Goal: Task Accomplishment & Management: Manage account settings

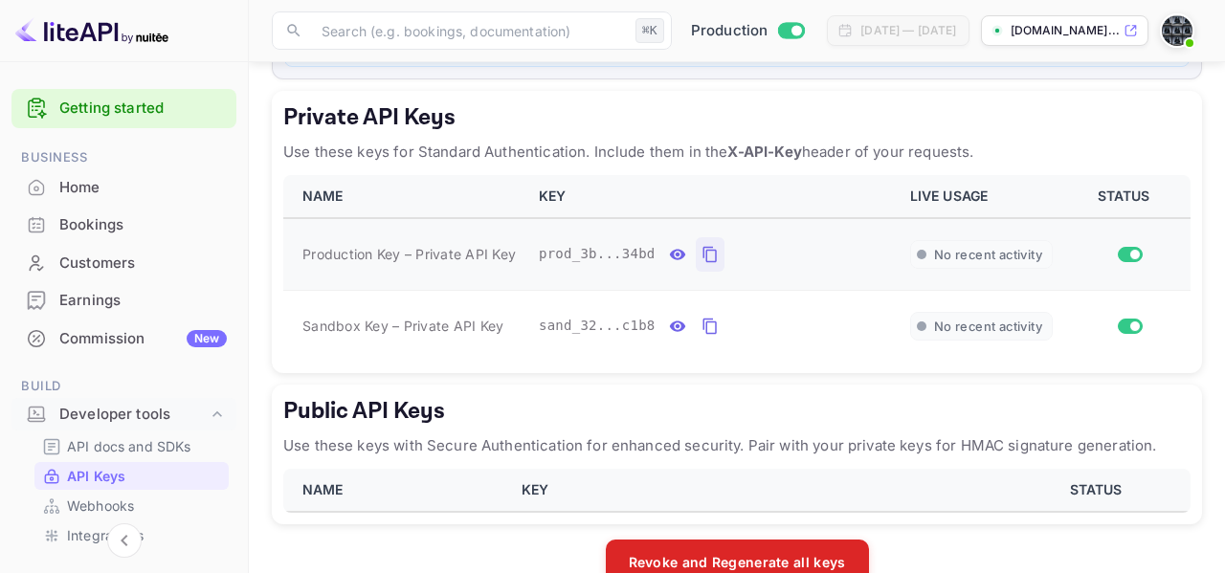
click at [706, 252] on icon "private api keys table" at bounding box center [708, 255] width 13 height 16
paste input "667005"
type input "667005"
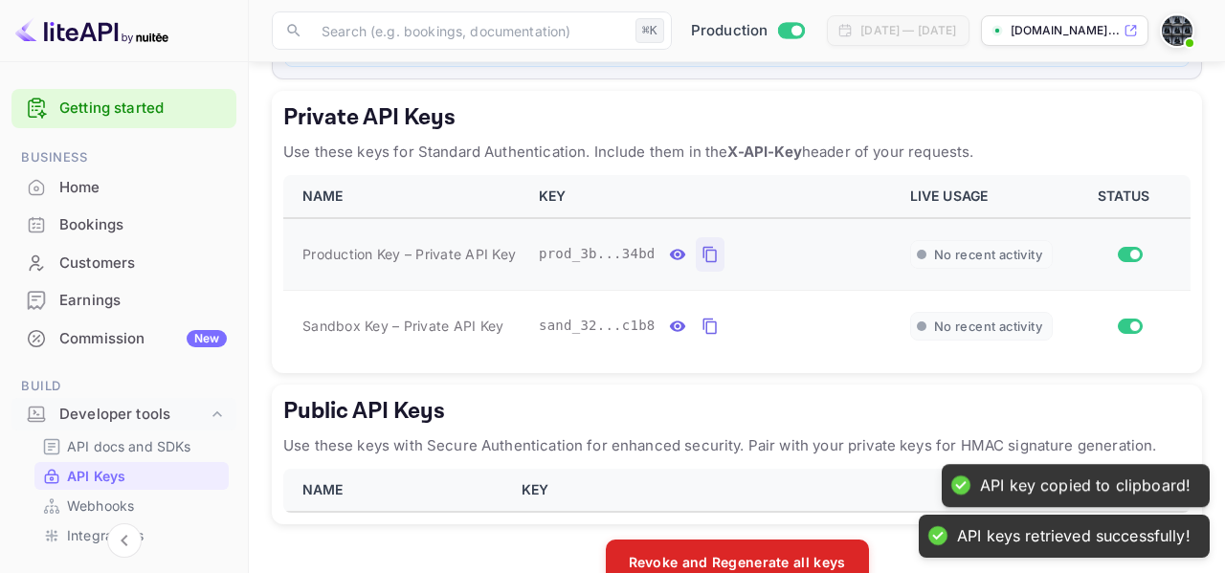
click at [712, 254] on icon "private api keys table" at bounding box center [709, 254] width 17 height 23
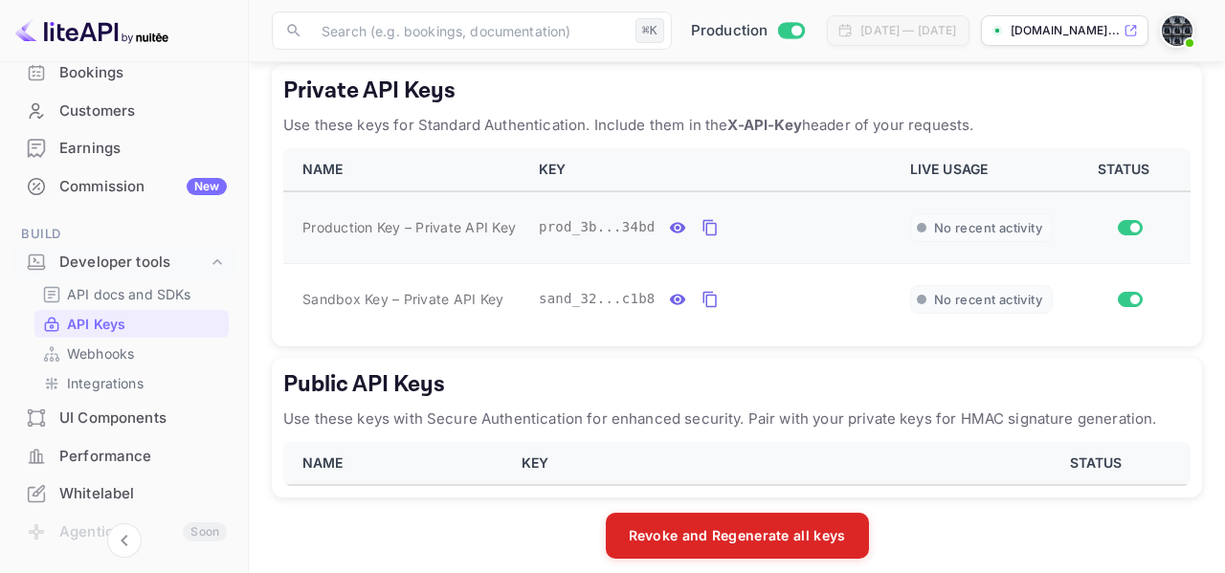
scroll to position [380, 0]
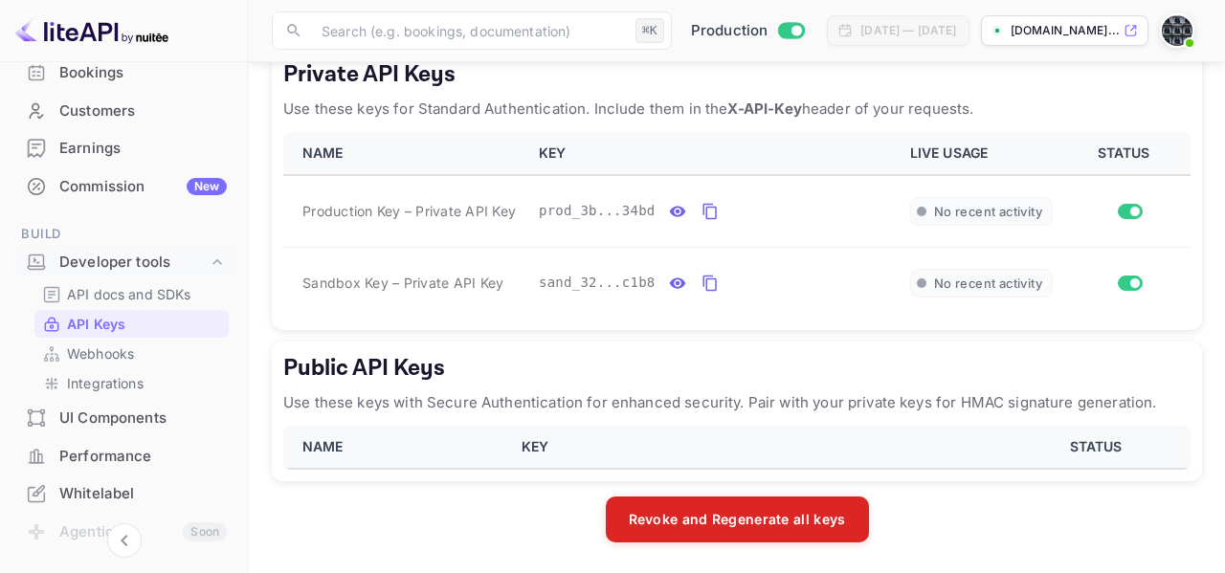
click at [370, 169] on th "NAME" at bounding box center [405, 153] width 244 height 43
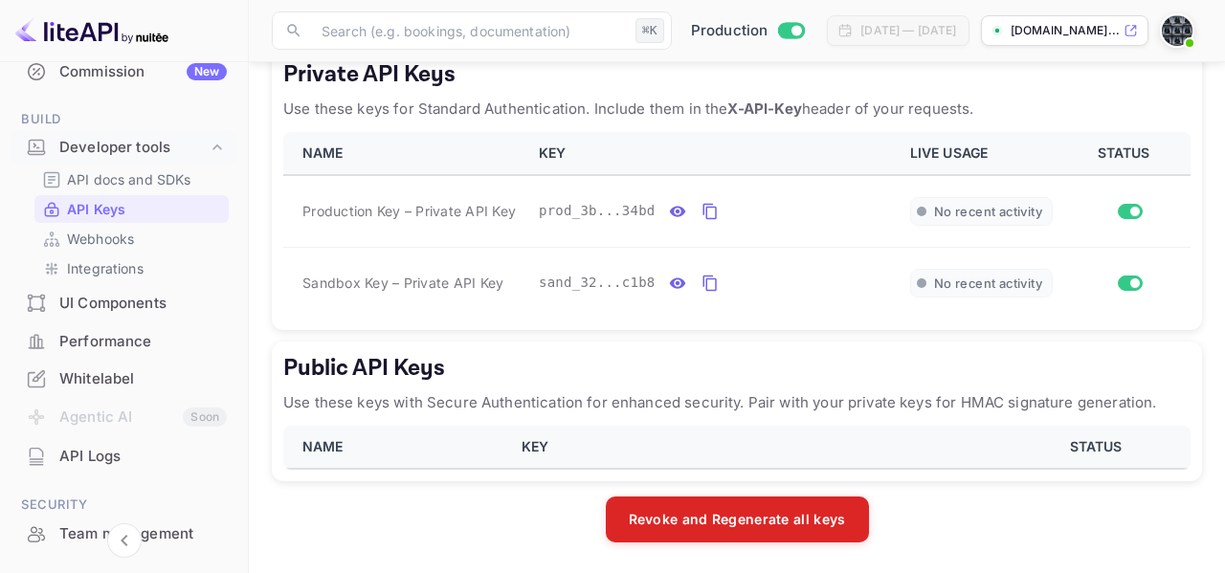
scroll to position [253, 0]
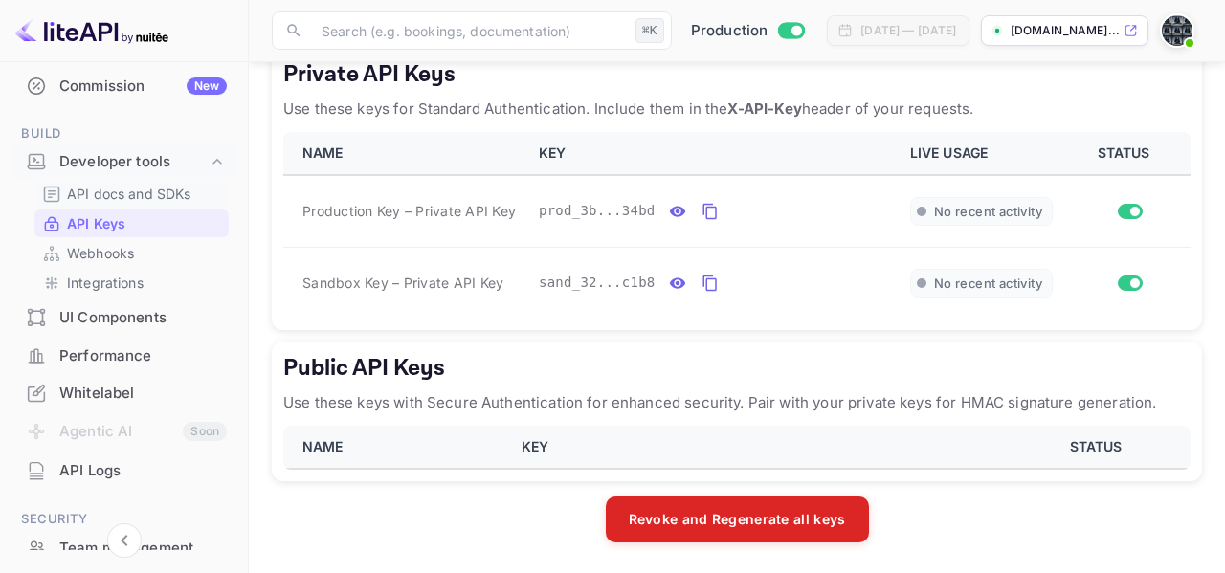
click at [132, 189] on p "API docs and SDKs" at bounding box center [129, 194] width 124 height 20
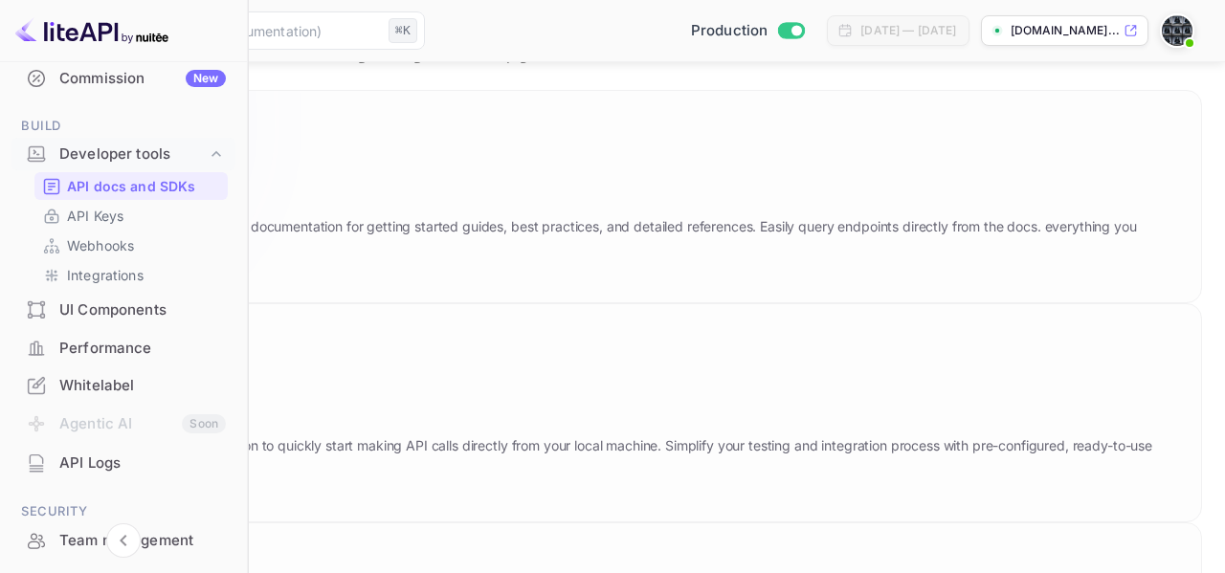
scroll to position [67, 0]
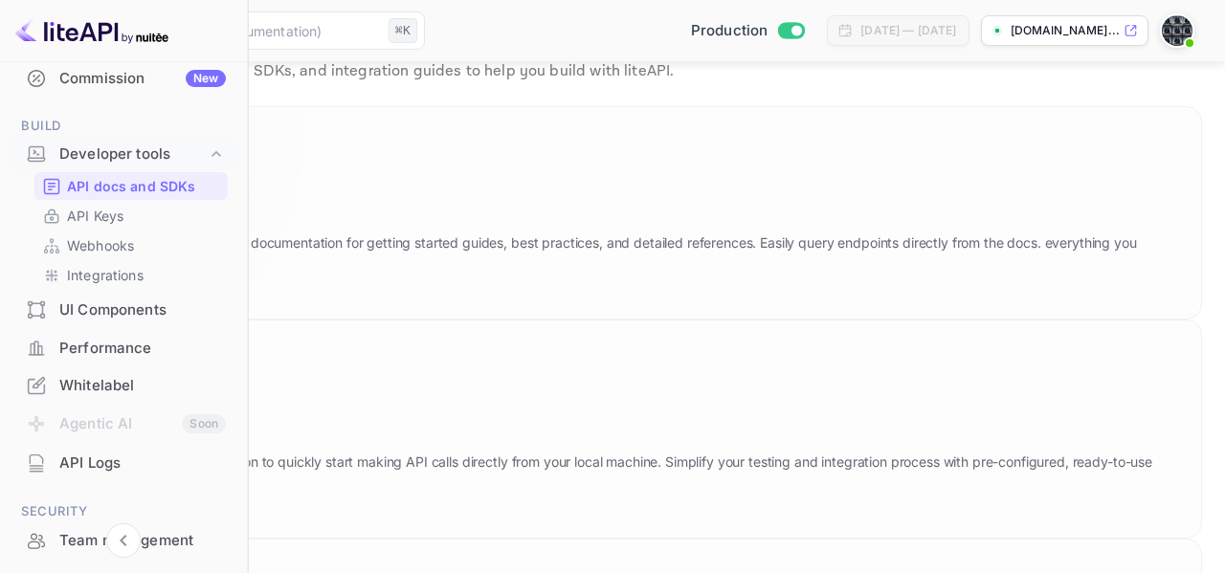
click at [322, 202] on icon at bounding box center [173, 205] width 298 height 197
